Goal: Contribute content: Add original content to the website for others to see

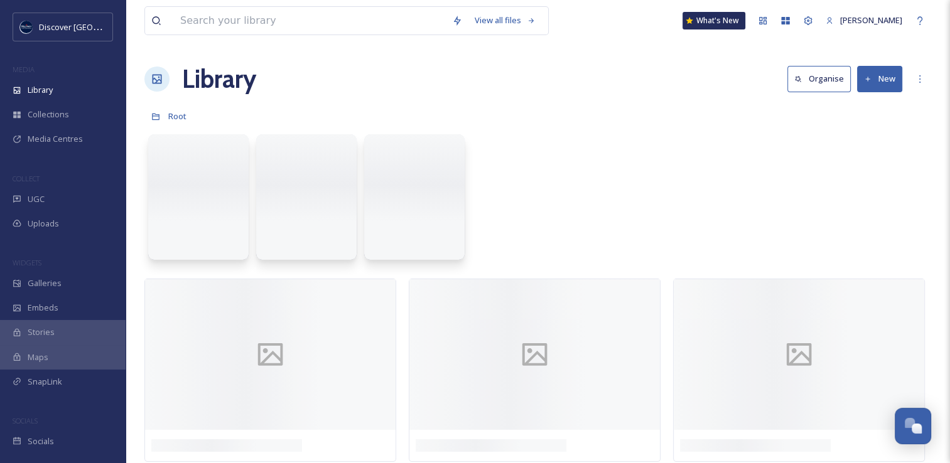
scroll to position [3201, 0]
click at [33, 217] on div "Uploads" at bounding box center [63, 223] width 126 height 24
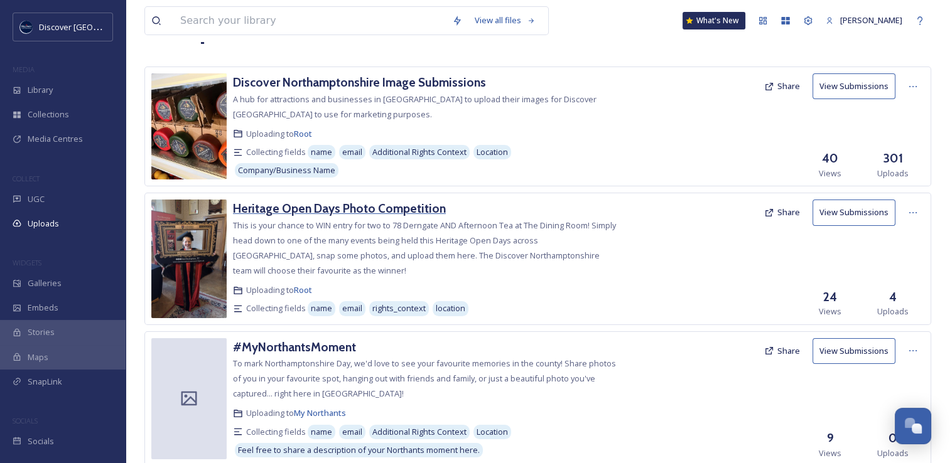
scroll to position [51, 0]
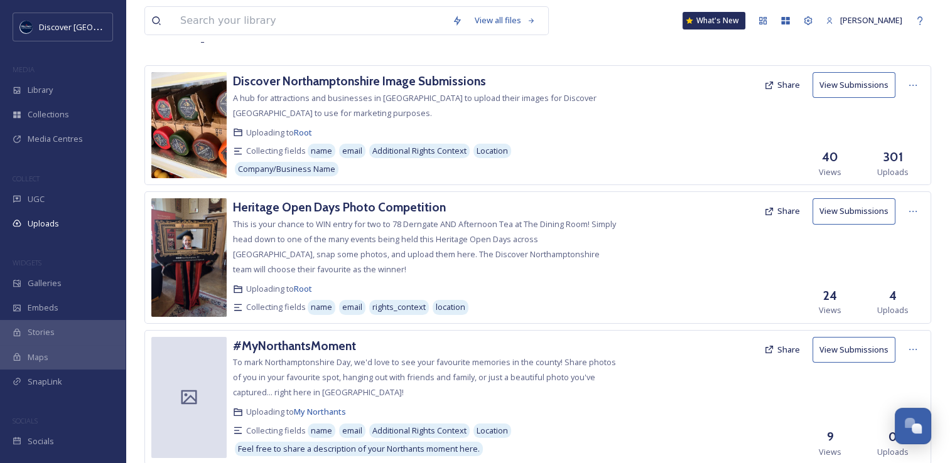
click at [793, 353] on button "Share" at bounding box center [781, 350] width 48 height 24
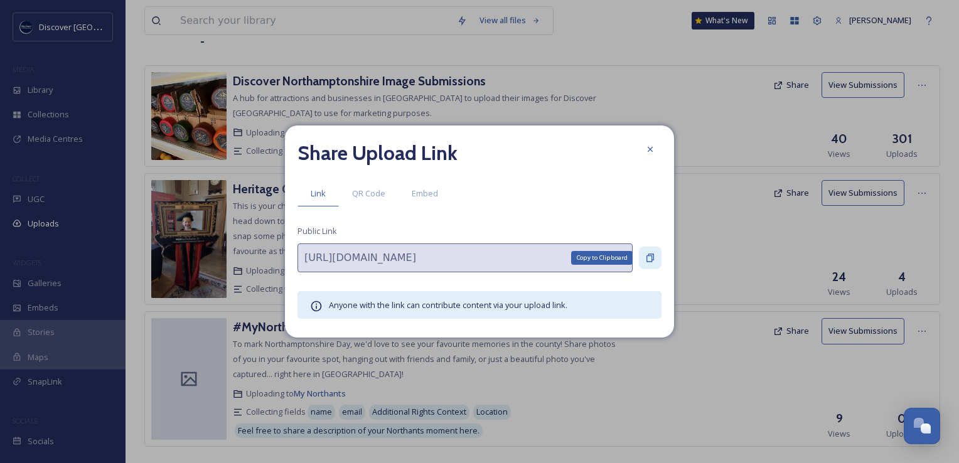
click at [650, 255] on icon at bounding box center [650, 258] width 10 height 10
click at [650, 153] on icon at bounding box center [650, 149] width 10 height 10
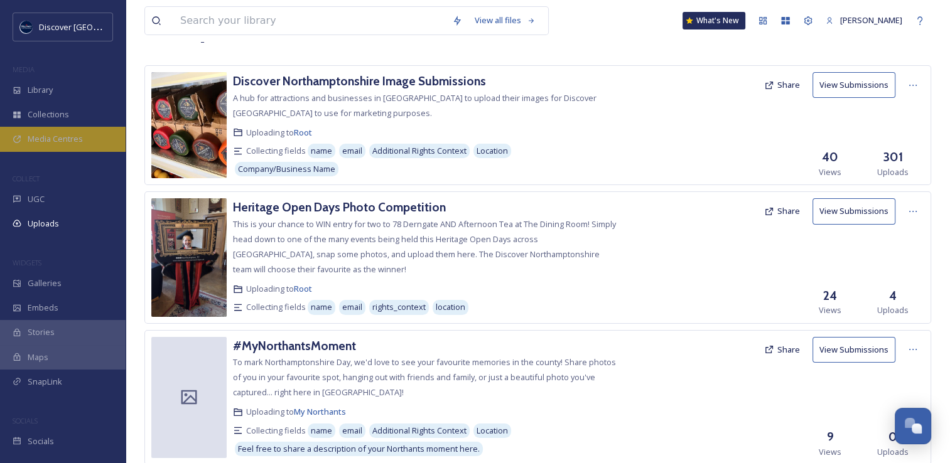
click at [81, 143] on span "Media Centres" at bounding box center [55, 139] width 55 height 12
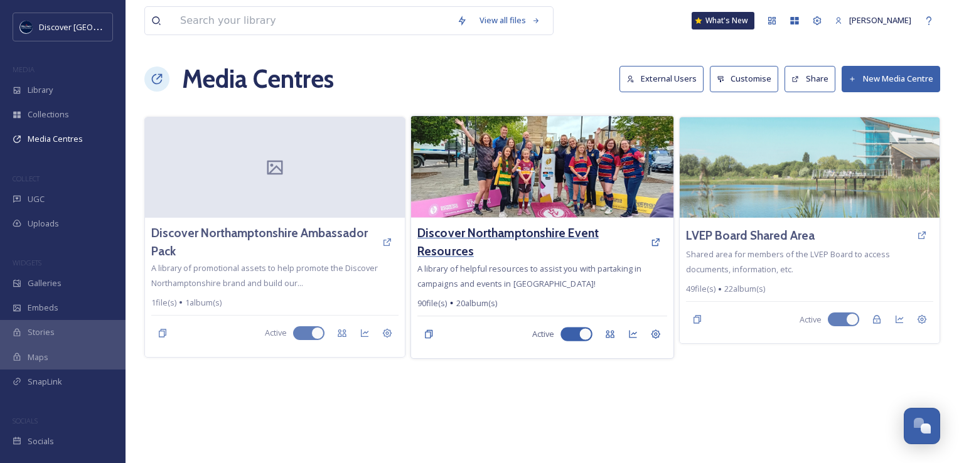
click at [431, 226] on h3 "Discover Northamptonshire Event Resources" at bounding box center [530, 242] width 227 height 36
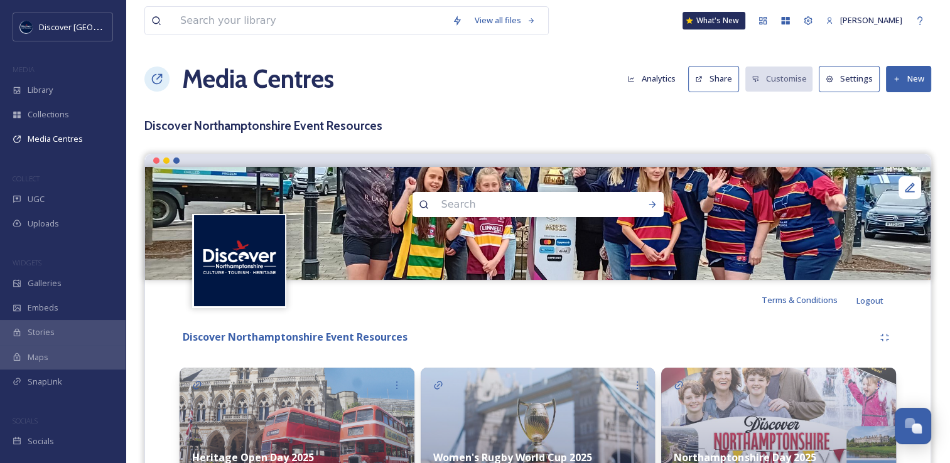
scroll to position [193, 0]
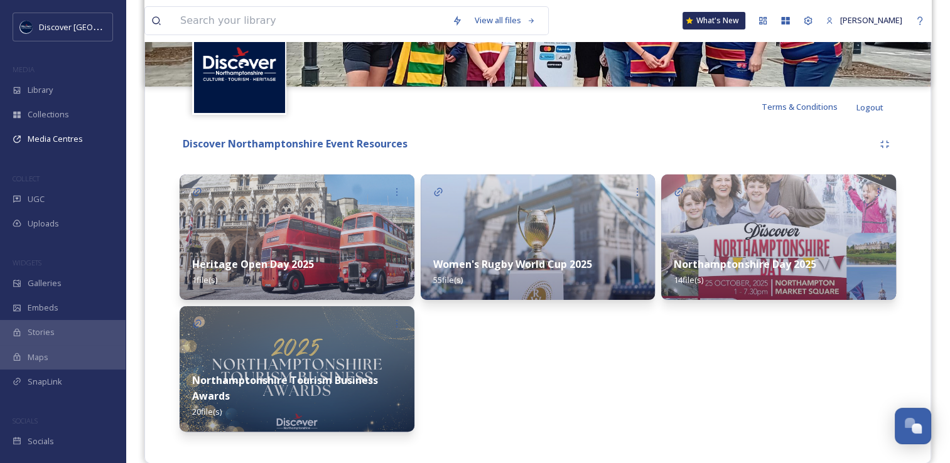
click at [302, 358] on img at bounding box center [296, 369] width 235 height 126
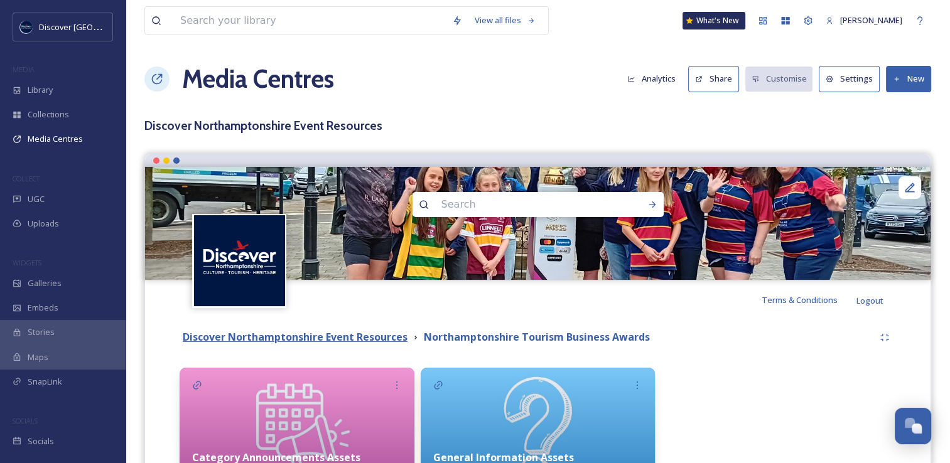
scroll to position [126, 0]
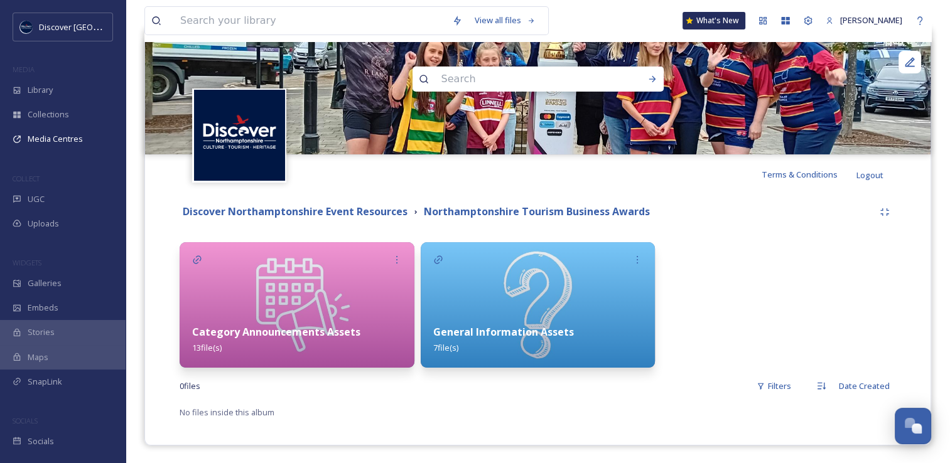
click at [310, 310] on img at bounding box center [296, 305] width 235 height 126
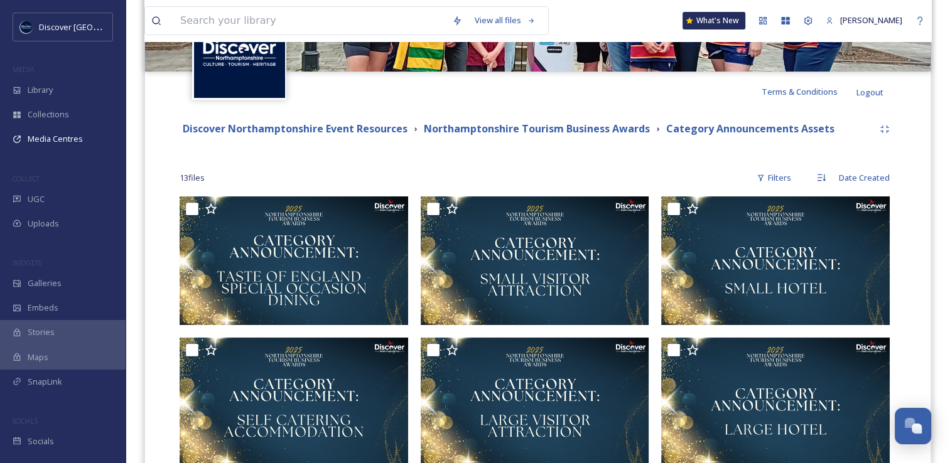
scroll to position [202, 0]
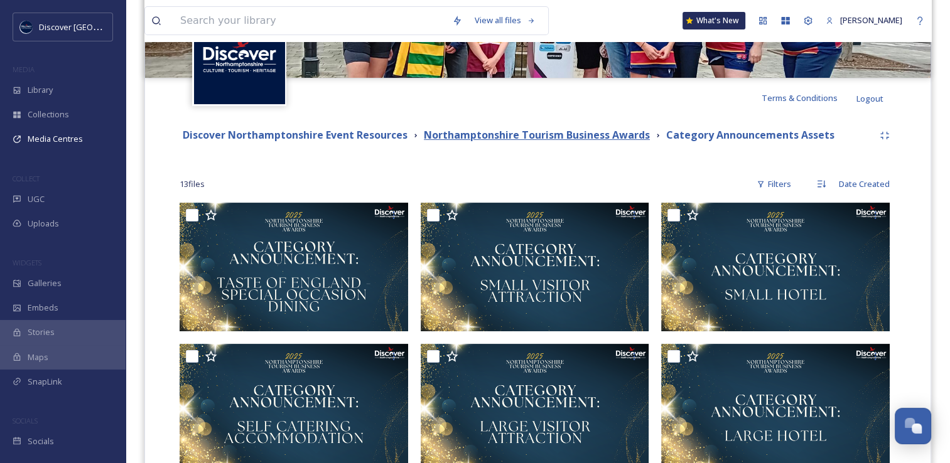
click at [606, 139] on strong "Northamptonshire Tourism Business Awards" at bounding box center [537, 135] width 226 height 14
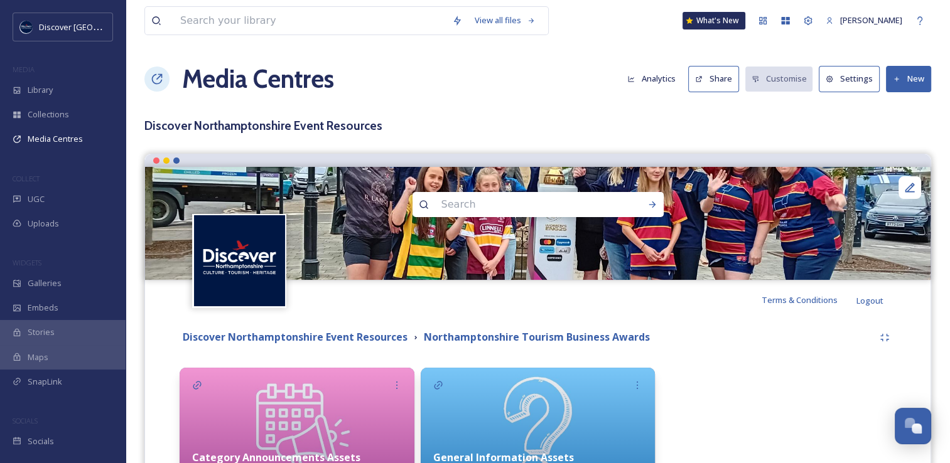
scroll to position [126, 0]
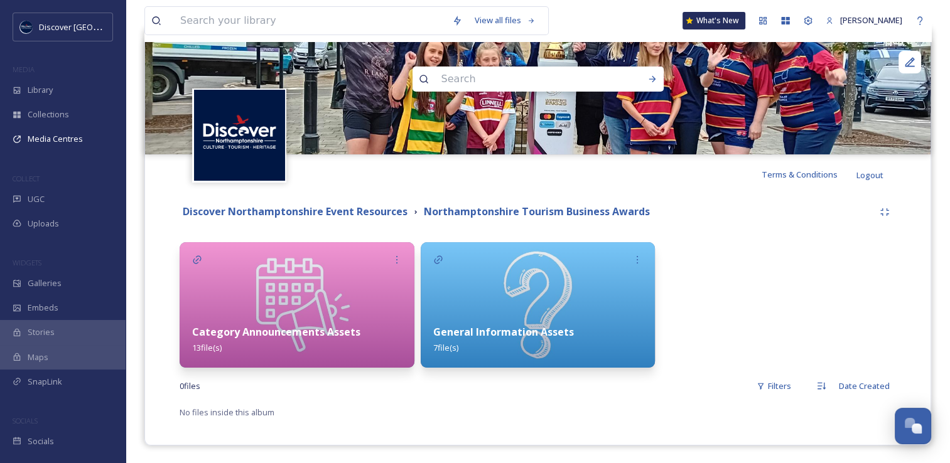
click at [501, 299] on img at bounding box center [537, 305] width 235 height 126
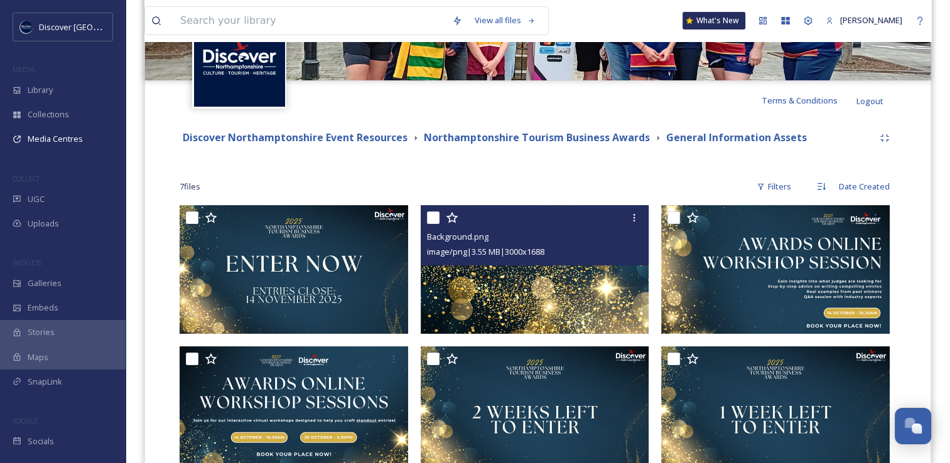
scroll to position [198, 0]
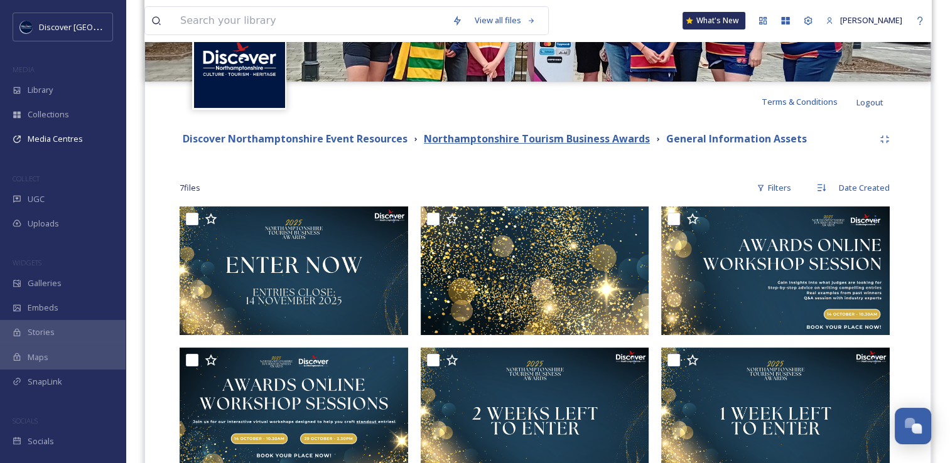
click at [542, 138] on strong "Northamptonshire Tourism Business Awards" at bounding box center [537, 139] width 226 height 14
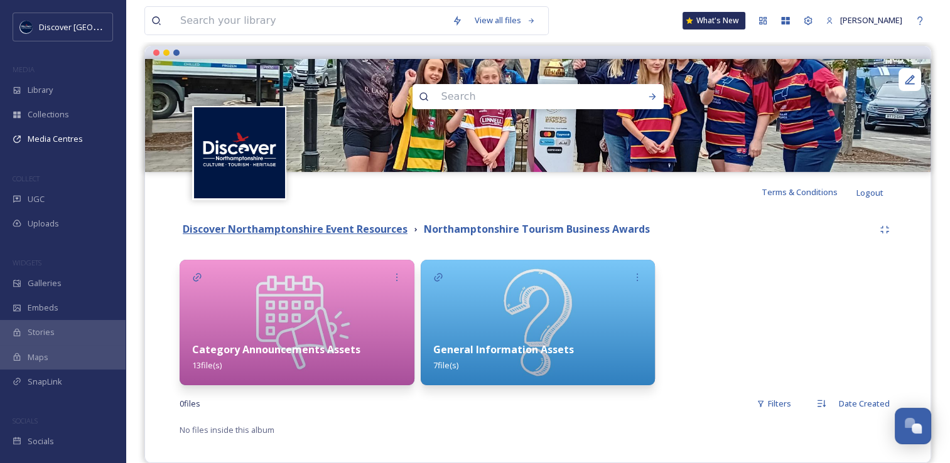
scroll to position [110, 0]
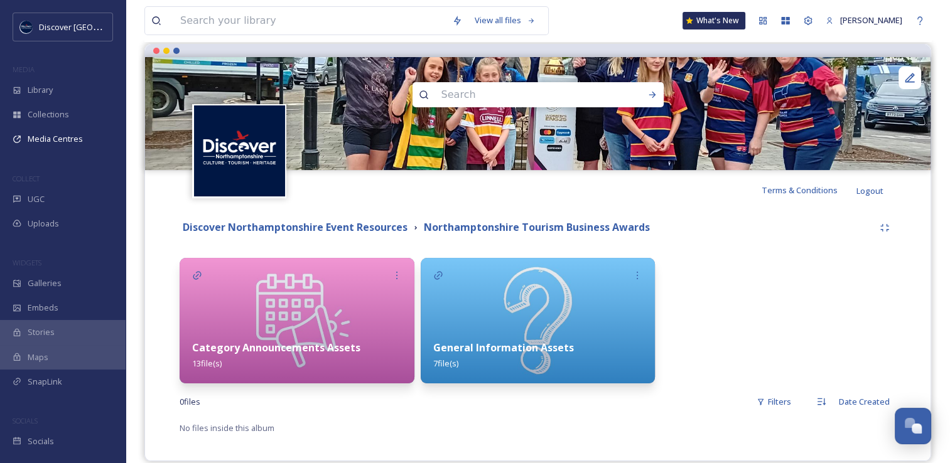
click at [284, 309] on img at bounding box center [296, 321] width 235 height 126
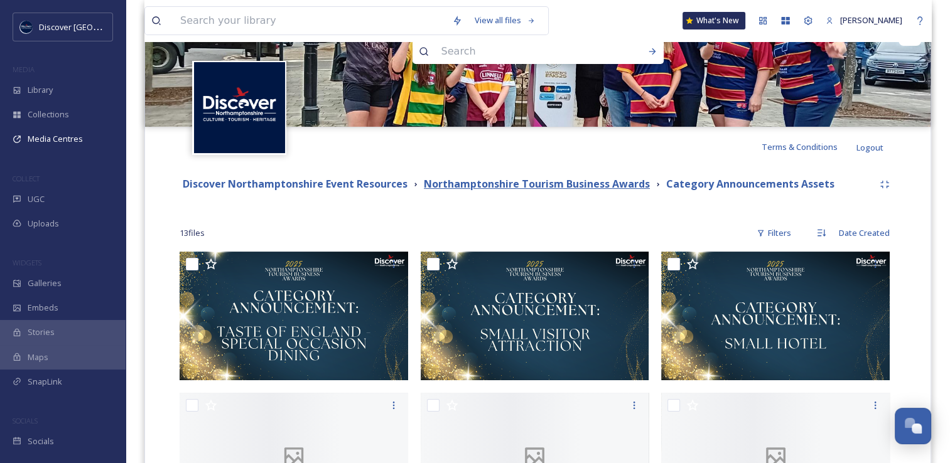
scroll to position [163, 0]
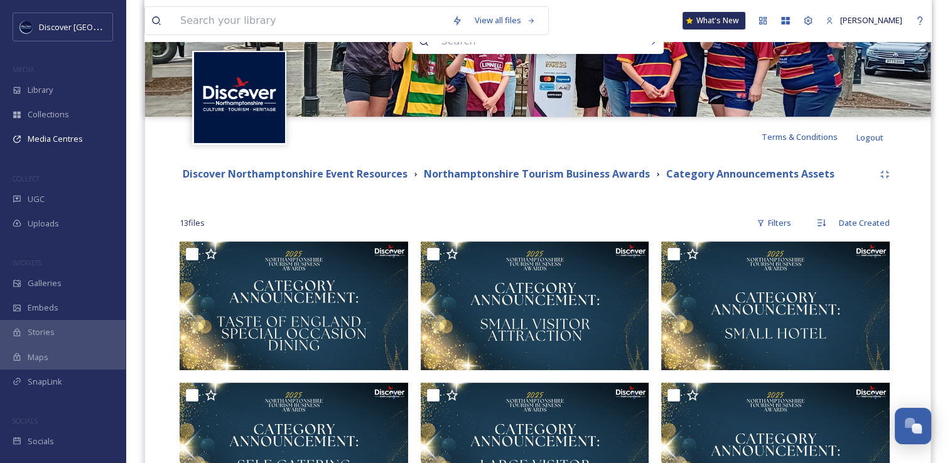
click at [596, 213] on div "13 file s Filters Date Created" at bounding box center [537, 223] width 716 height 24
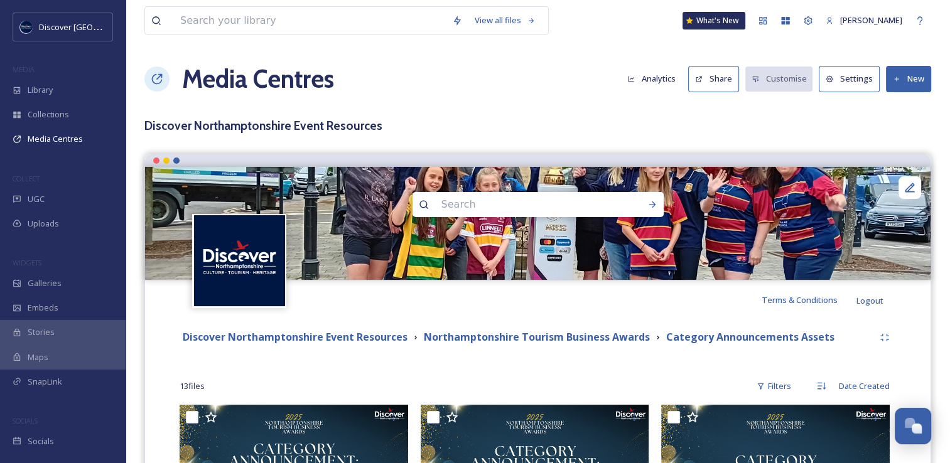
click at [918, 78] on button "New" at bounding box center [908, 79] width 45 height 26
click at [901, 109] on span "Add Files" at bounding box center [900, 108] width 34 height 12
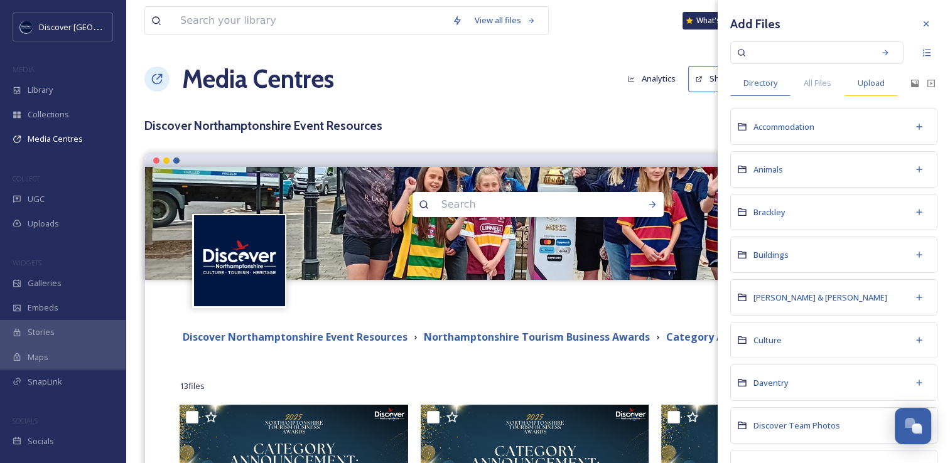
click at [857, 82] on span "Upload" at bounding box center [870, 83] width 27 height 12
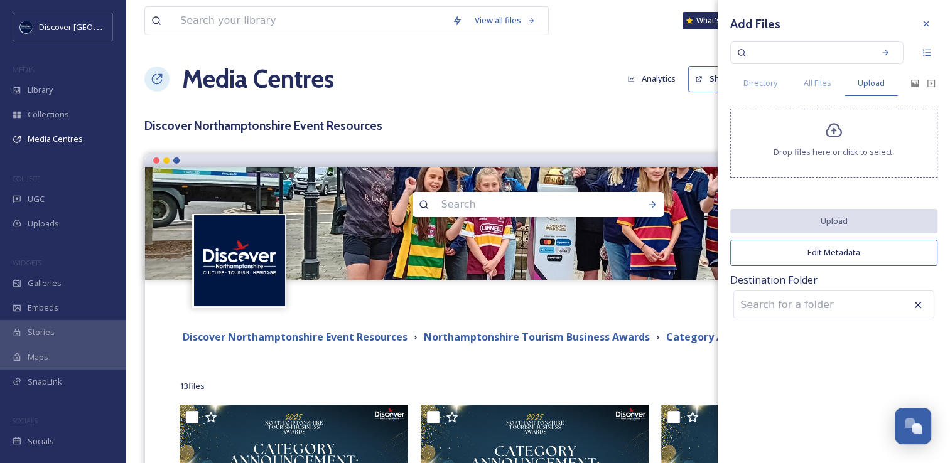
click at [821, 138] on div "Drop files here or click to select." at bounding box center [833, 143] width 207 height 69
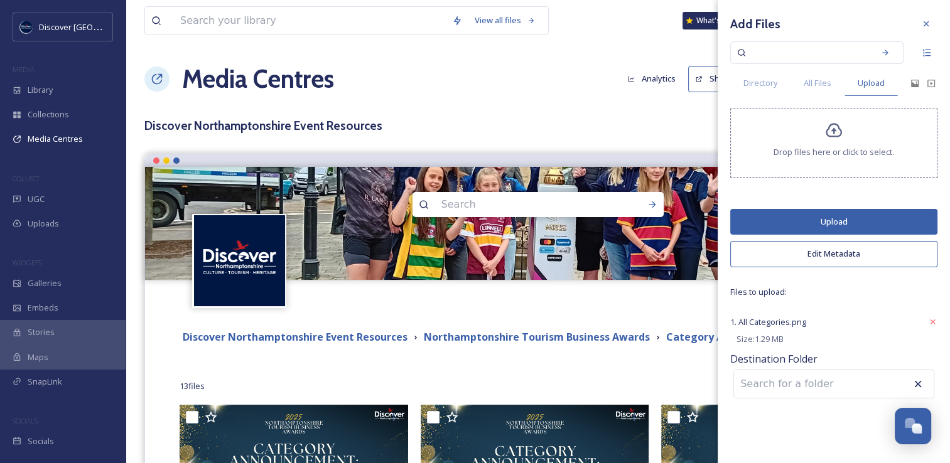
click at [803, 221] on button "Upload" at bounding box center [833, 222] width 207 height 26
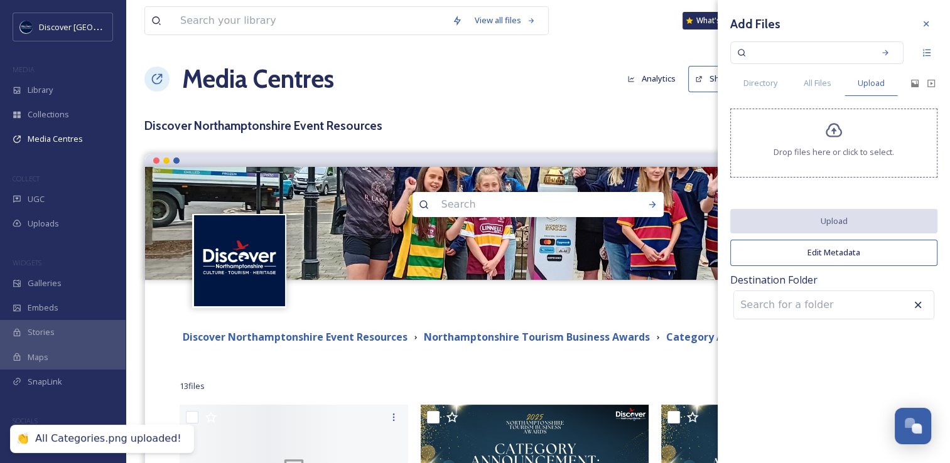
click at [592, 302] on div "Terms & Conditions Logout" at bounding box center [537, 300] width 785 height 40
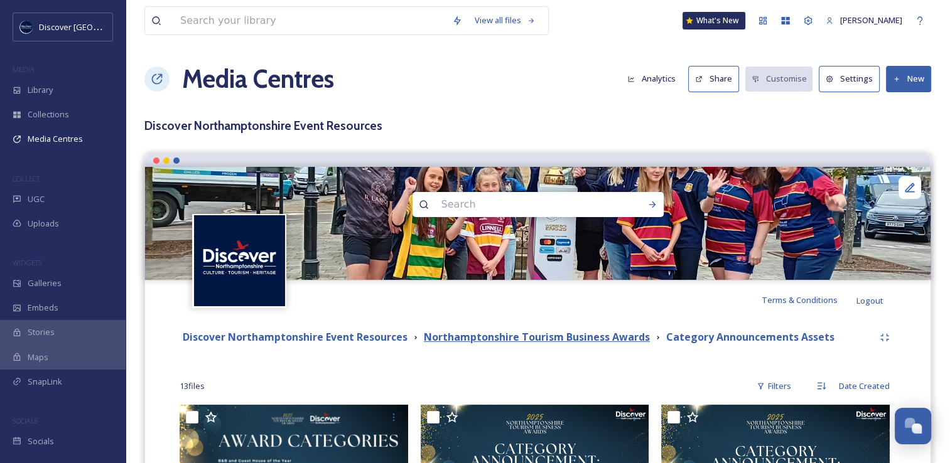
click at [569, 335] on strong "Northamptonshire Tourism Business Awards" at bounding box center [537, 337] width 226 height 14
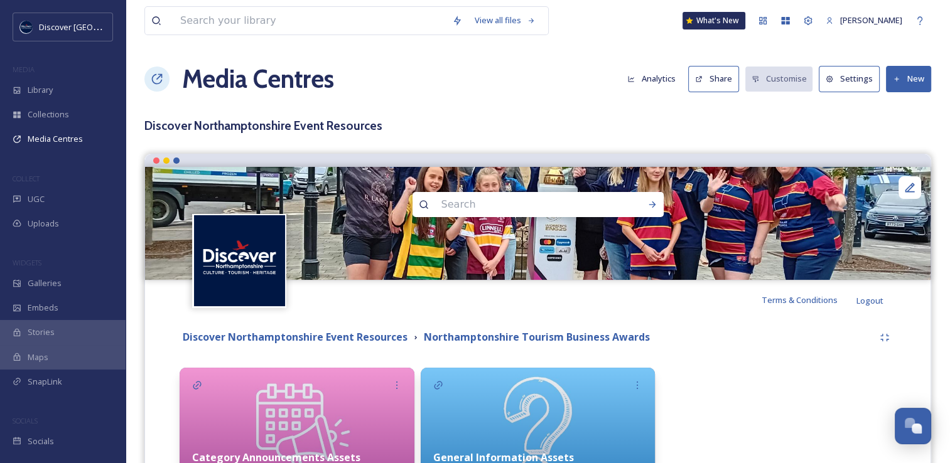
scroll to position [8, 0]
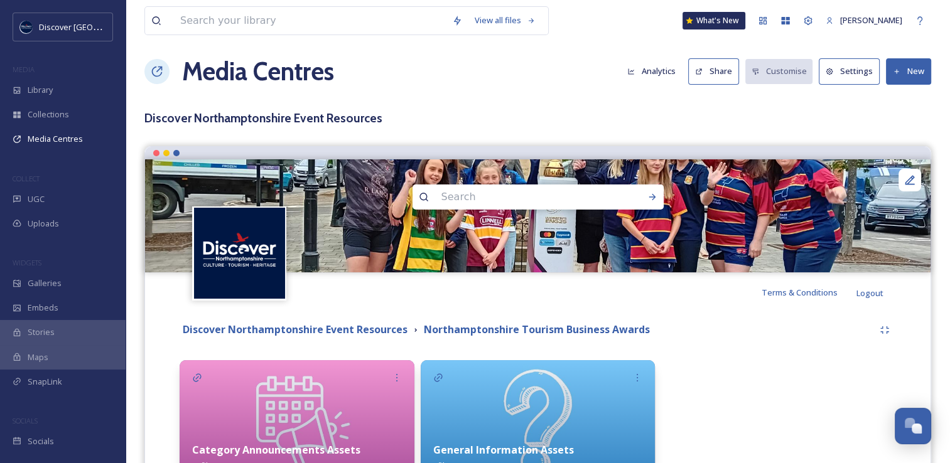
click at [911, 71] on button "New" at bounding box center [908, 71] width 45 height 26
click at [896, 119] on span "Add Album" at bounding box center [903, 125] width 41 height 12
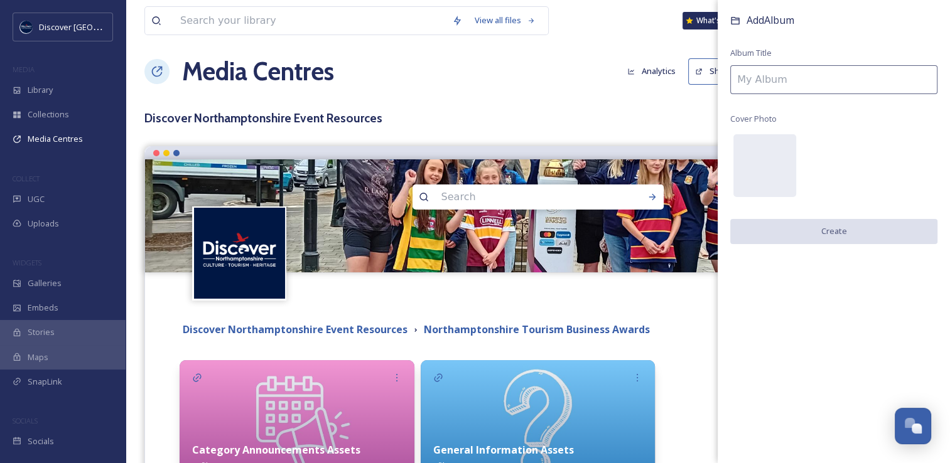
click at [788, 82] on input at bounding box center [833, 79] width 207 height 29
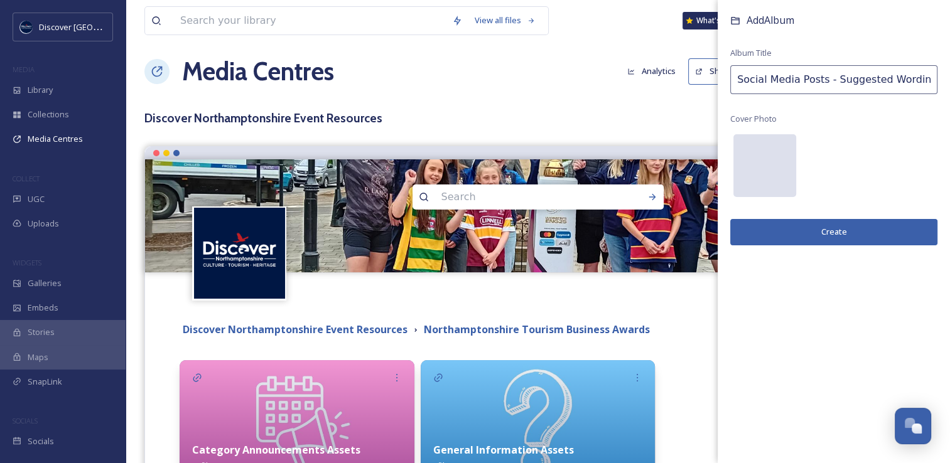
type input "Social Media Posts - Suggested Wording"
click at [764, 159] on div at bounding box center [764, 165] width 63 height 63
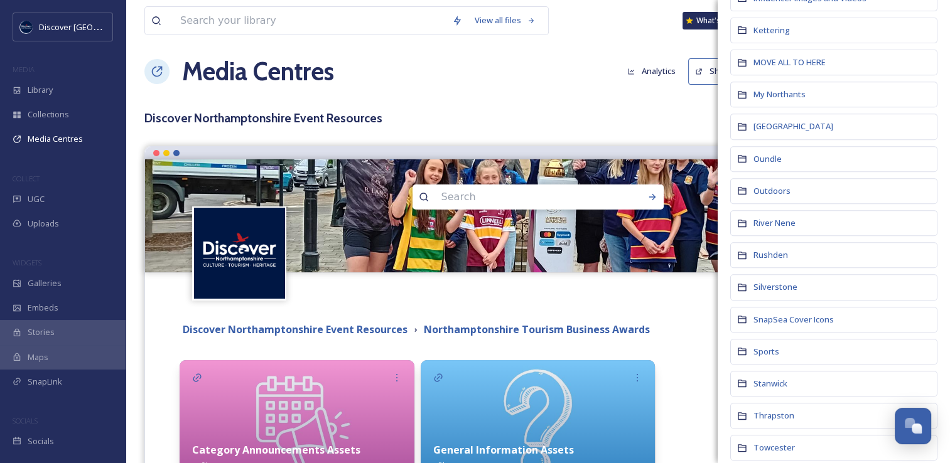
scroll to position [543, 0]
click at [769, 315] on span "SnapSea Cover Icons" at bounding box center [793, 316] width 80 height 11
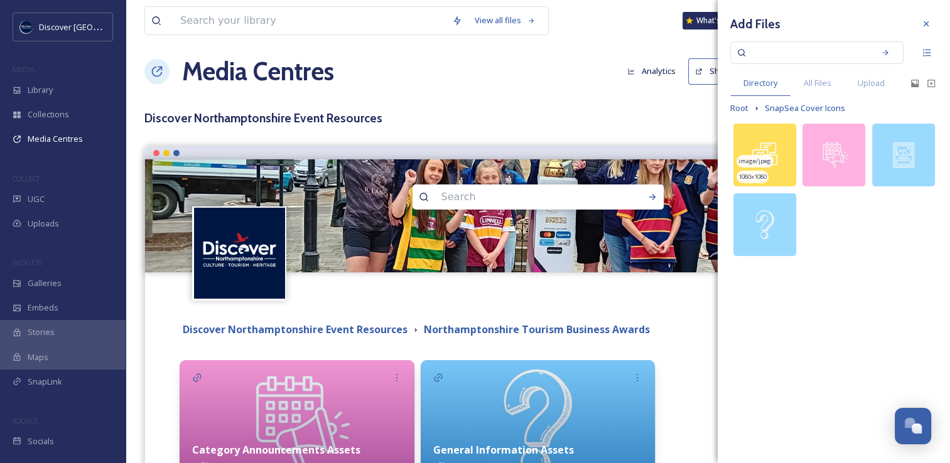
click at [793, 178] on img at bounding box center [764, 155] width 63 height 63
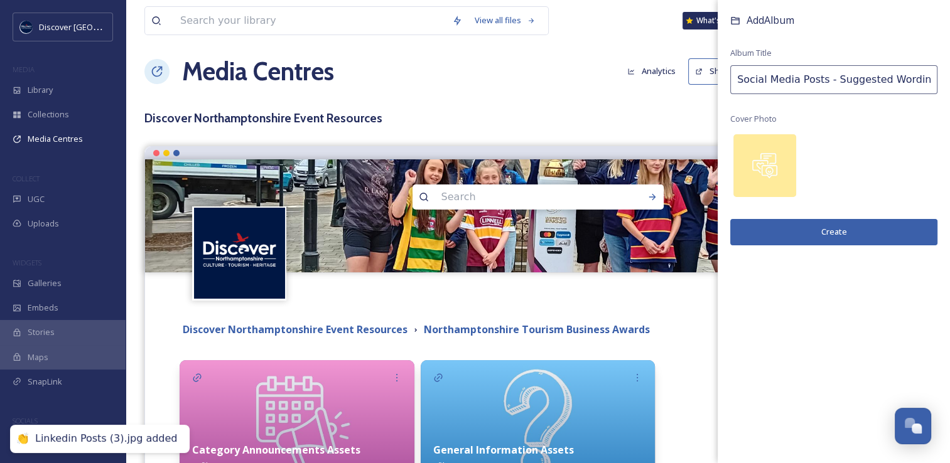
click at [781, 237] on button "Create" at bounding box center [833, 232] width 207 height 26
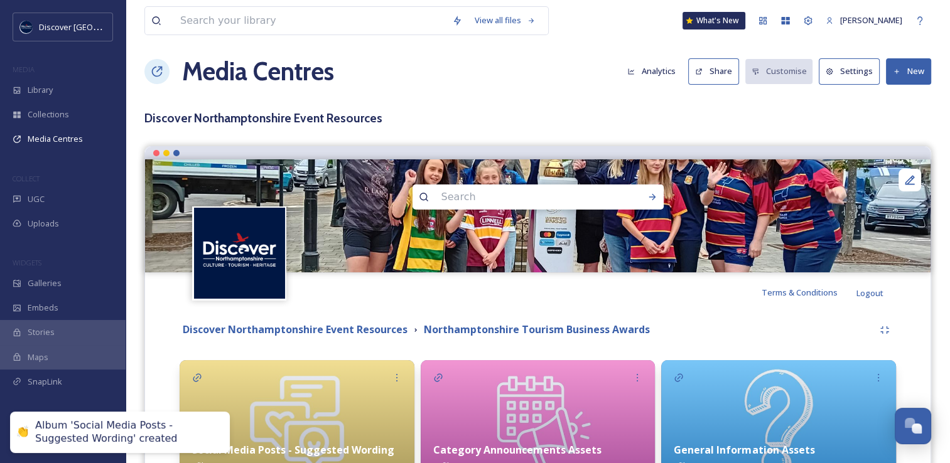
scroll to position [126, 0]
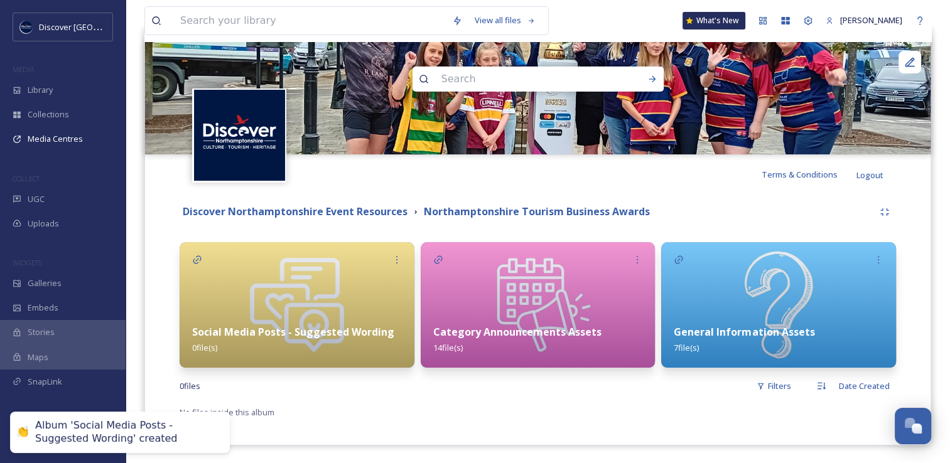
click at [384, 287] on img at bounding box center [296, 305] width 235 height 126
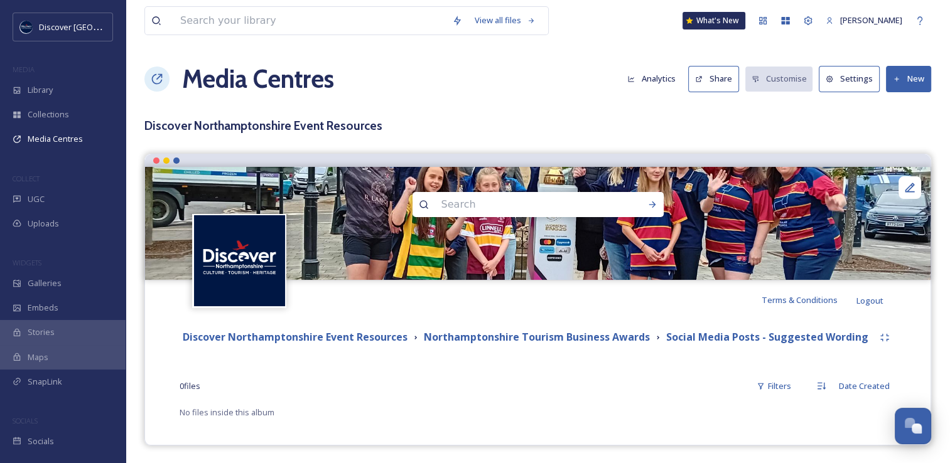
click at [901, 84] on button "New" at bounding box center [908, 79] width 45 height 26
click at [886, 107] on span "Add Files" at bounding box center [900, 108] width 34 height 12
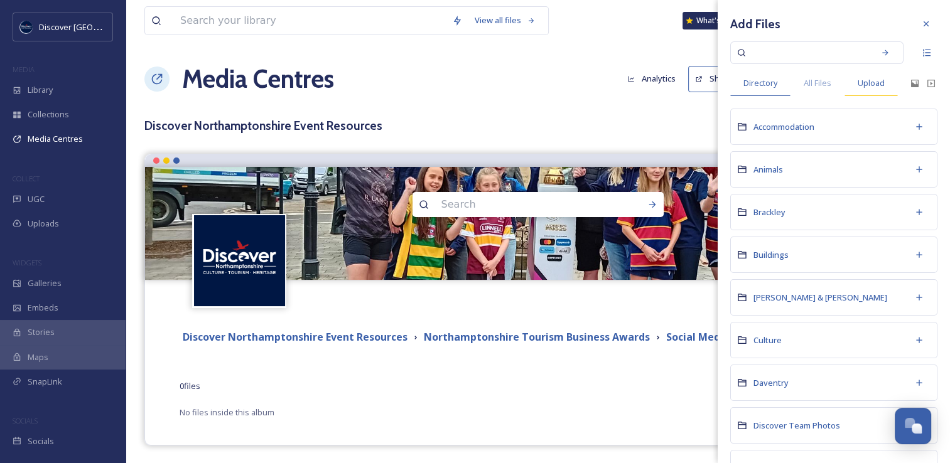
click at [880, 85] on span "Upload" at bounding box center [870, 83] width 27 height 12
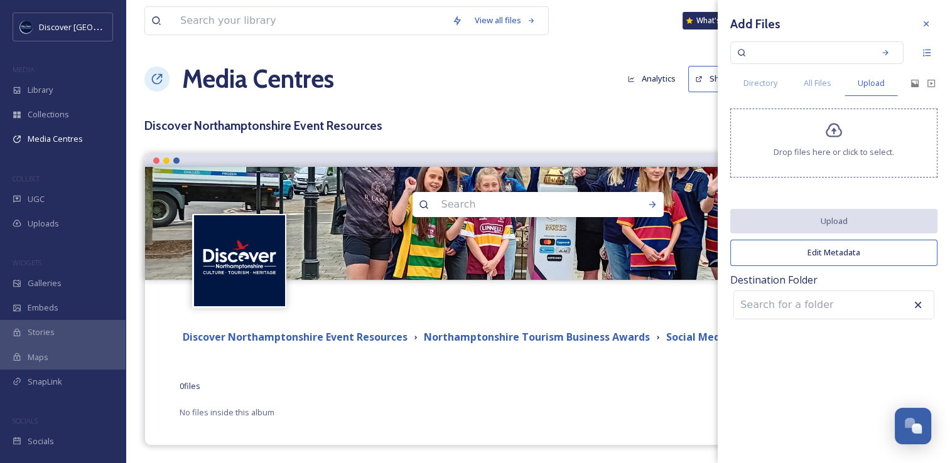
click at [840, 137] on icon at bounding box center [834, 131] width 18 height 18
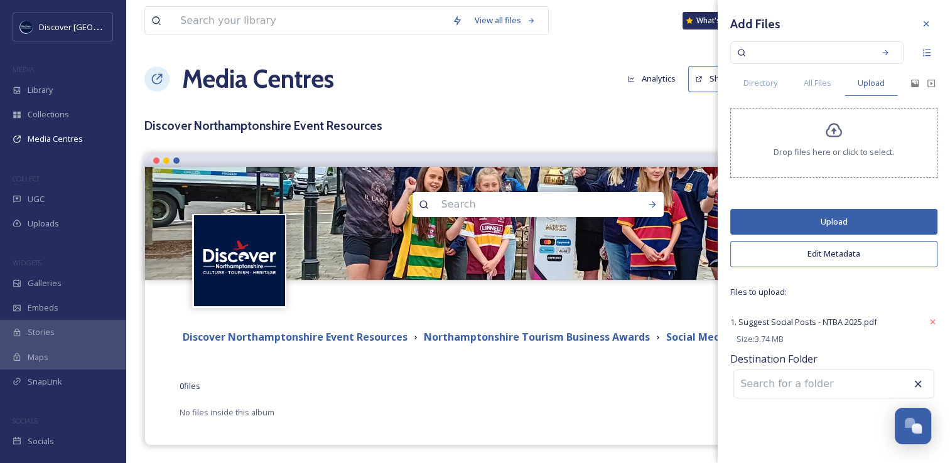
click at [815, 219] on button "Upload" at bounding box center [833, 222] width 207 height 26
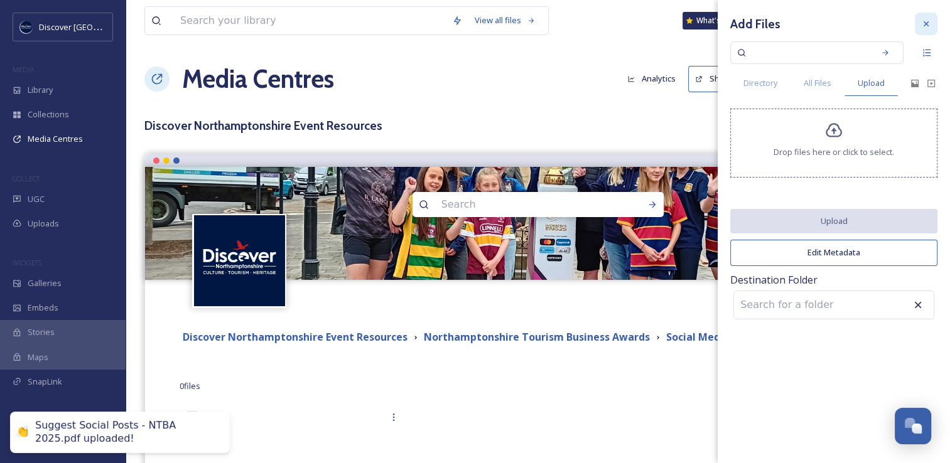
click at [928, 24] on icon at bounding box center [926, 24] width 10 height 10
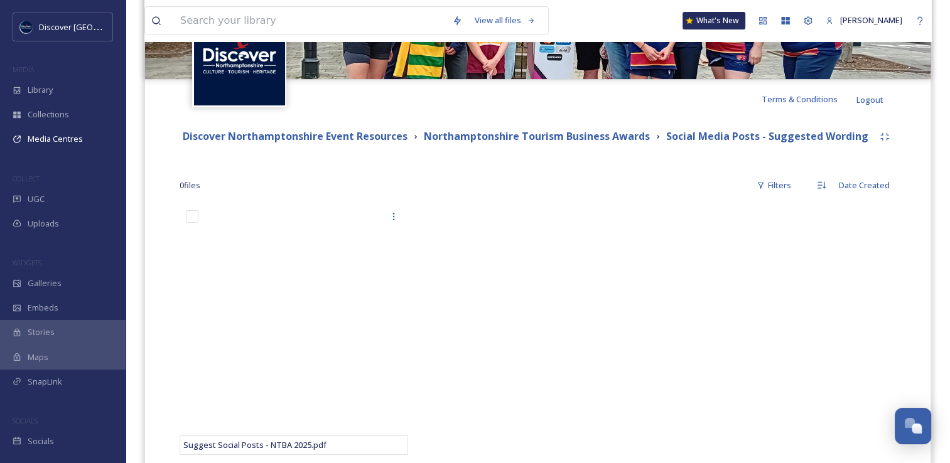
scroll to position [216, 0]
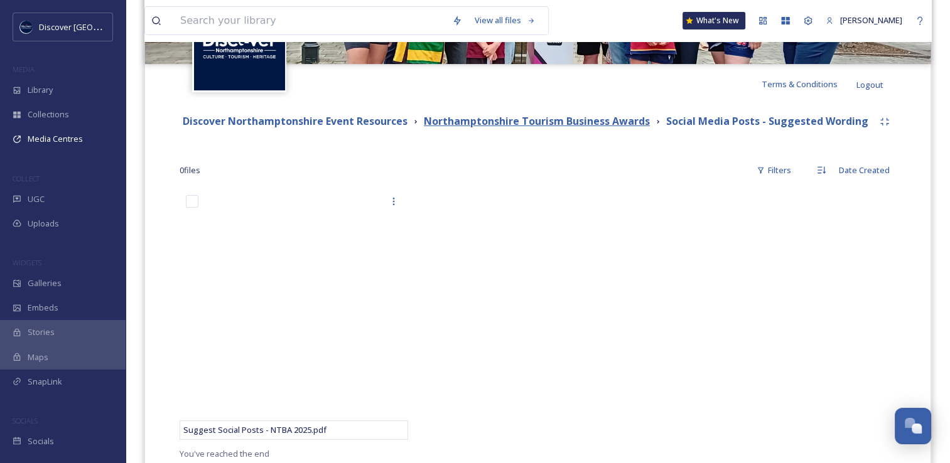
click at [618, 120] on strong "Northamptonshire Tourism Business Awards" at bounding box center [537, 121] width 226 height 14
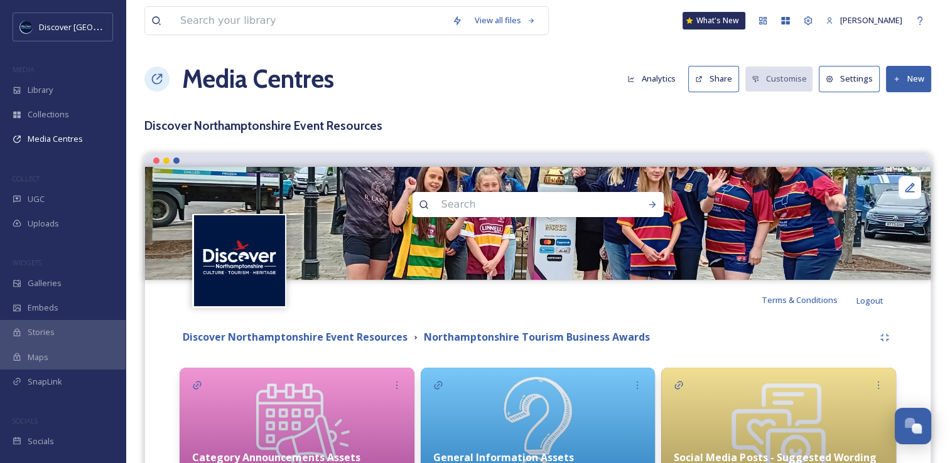
scroll to position [105, 0]
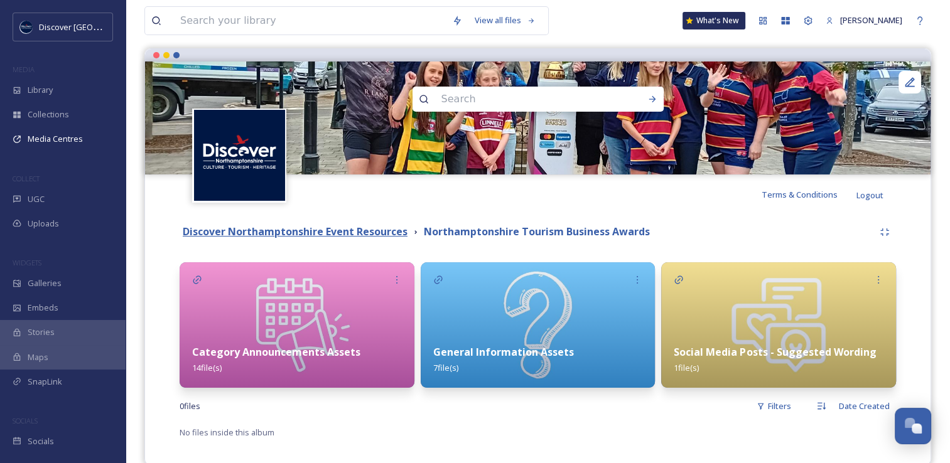
click at [228, 228] on strong "Discover Northamptonshire Event Resources" at bounding box center [295, 232] width 225 height 14
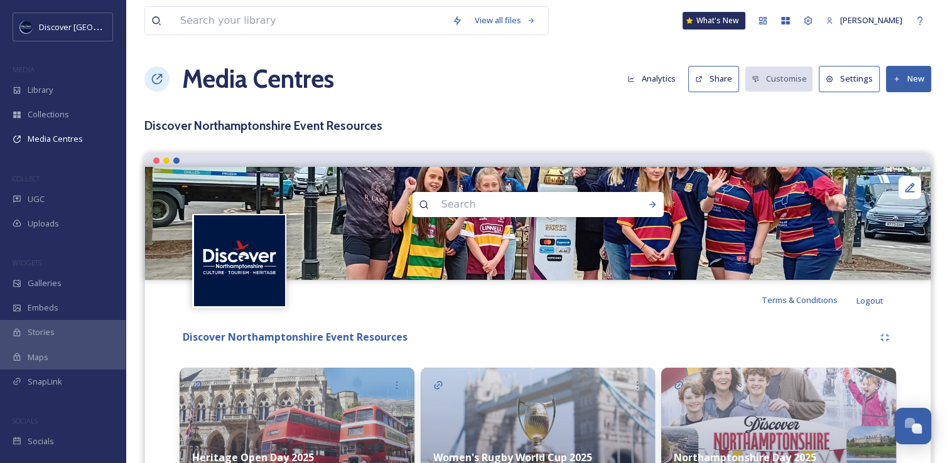
scroll to position [211, 0]
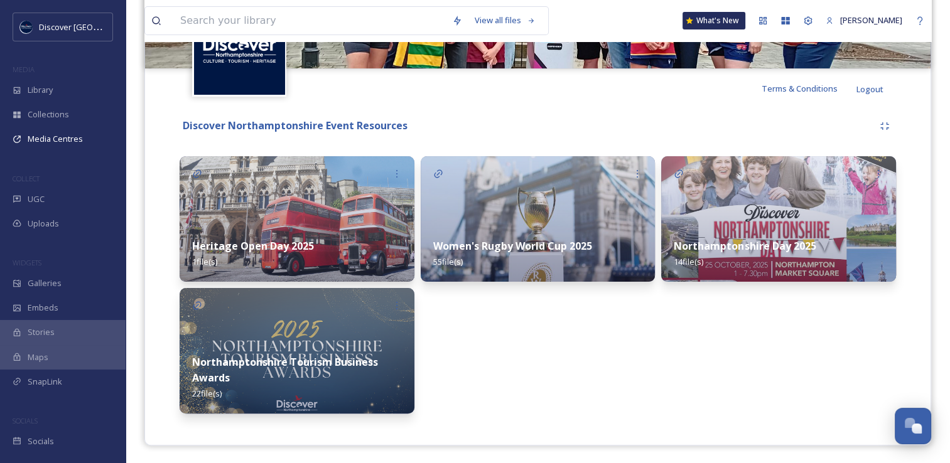
click at [744, 205] on img at bounding box center [778, 219] width 235 height 126
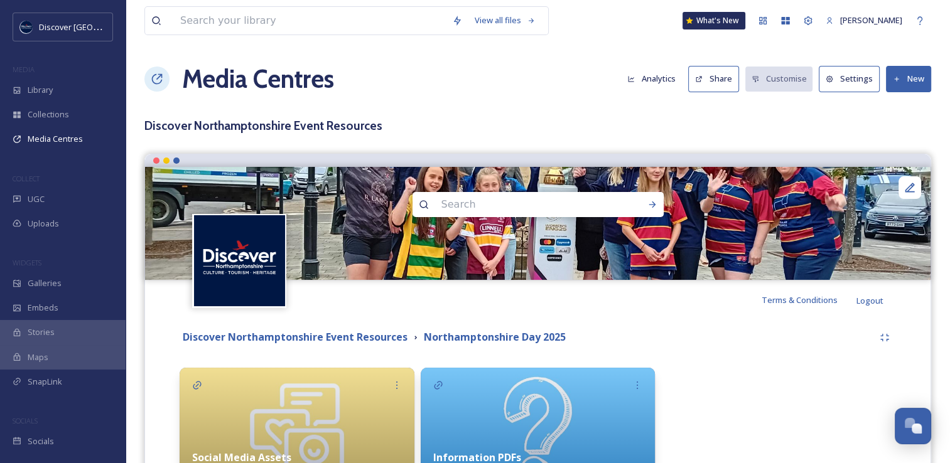
scroll to position [126, 0]
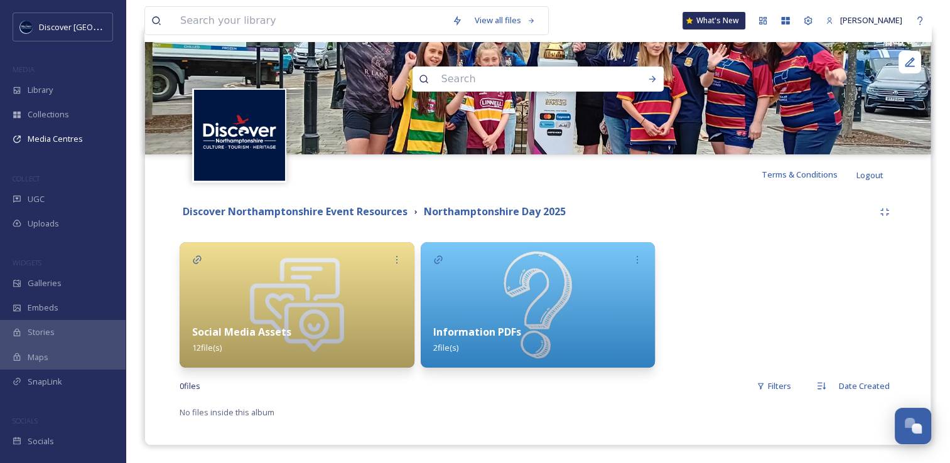
click at [261, 316] on div "Social Media Assets 12 file(s)" at bounding box center [296, 340] width 235 height 56
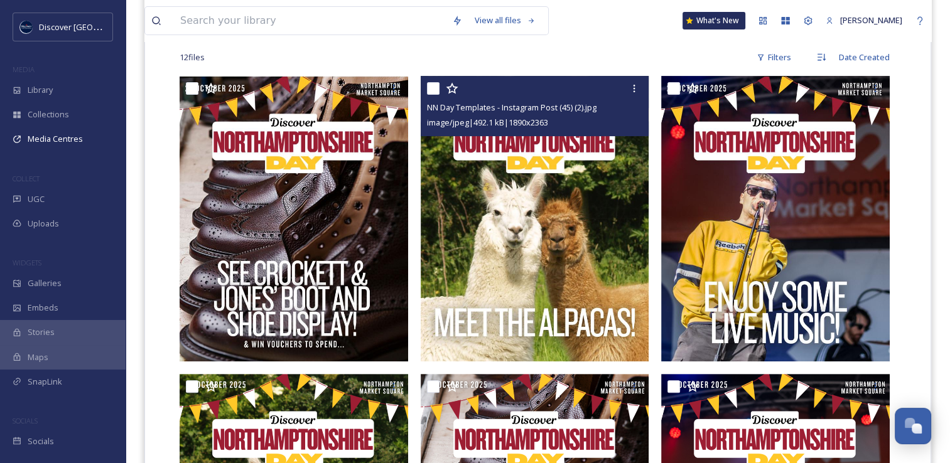
scroll to position [107, 0]
